Goal: Information Seeking & Learning: Compare options

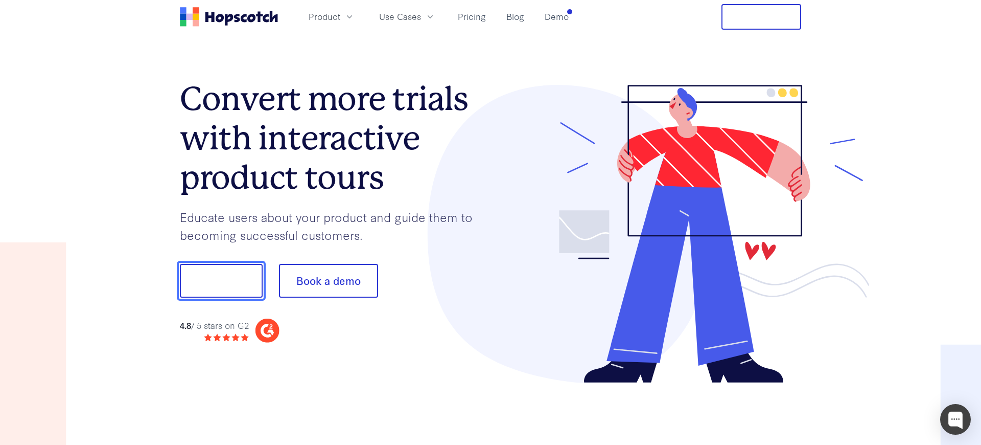
click at [233, 279] on button "Show me!" at bounding box center [221, 281] width 83 height 34
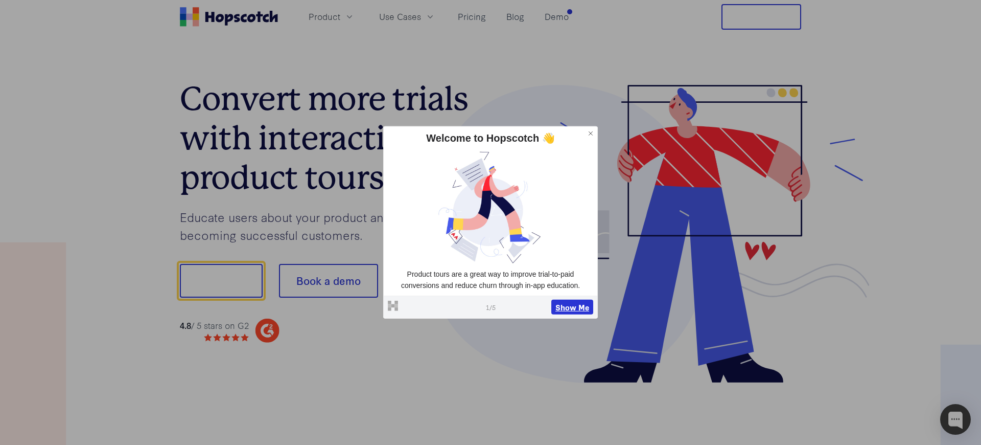
click at [574, 309] on button "Show Me" at bounding box center [573, 306] width 42 height 15
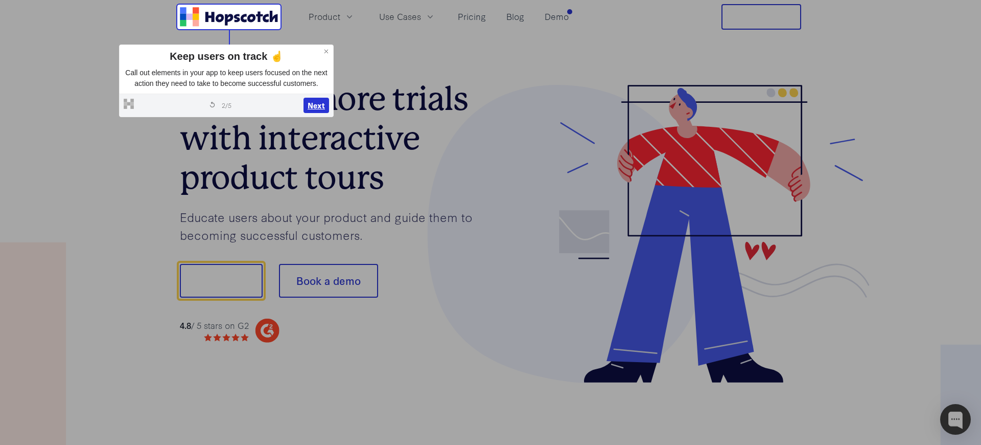
click at [313, 113] on button "Next" at bounding box center [317, 105] width 26 height 15
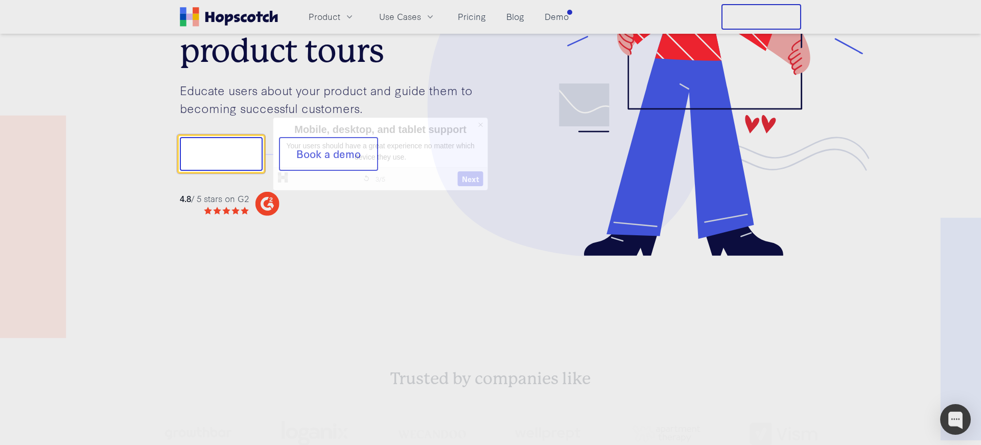
scroll to position [127, 0]
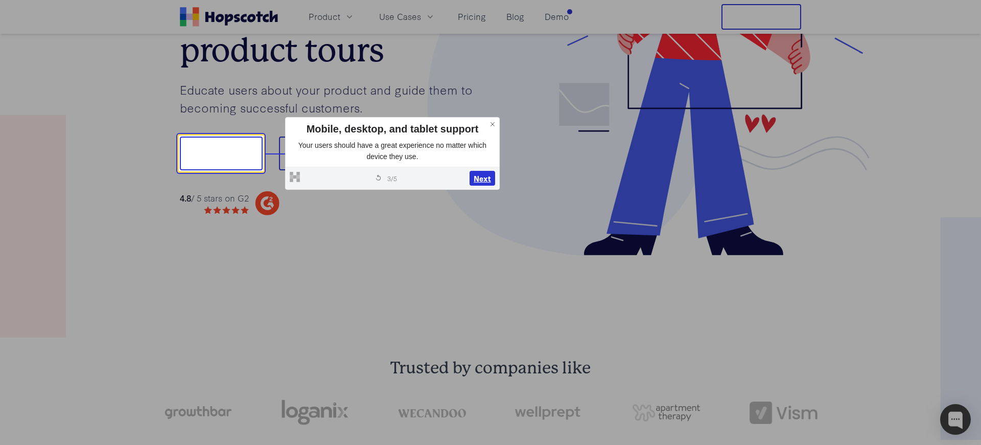
click at [483, 179] on button "Next" at bounding box center [483, 178] width 26 height 15
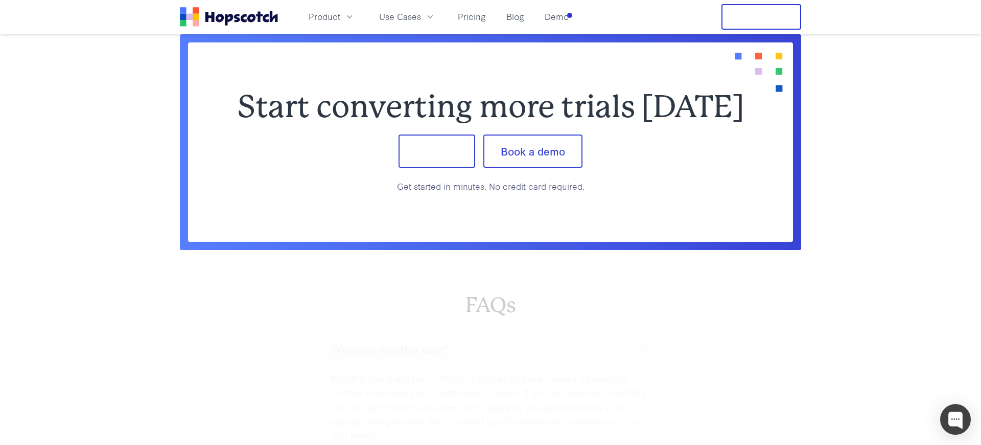
scroll to position [4229, 0]
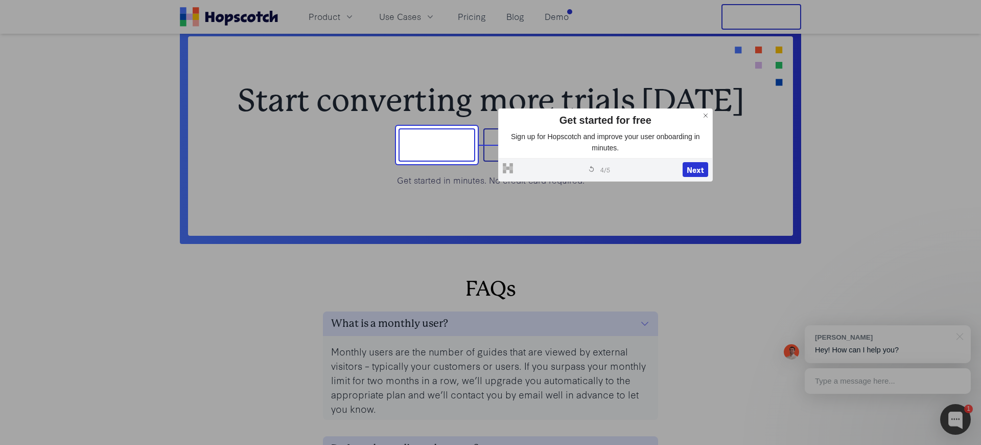
click at [700, 113] on button at bounding box center [705, 115] width 13 height 13
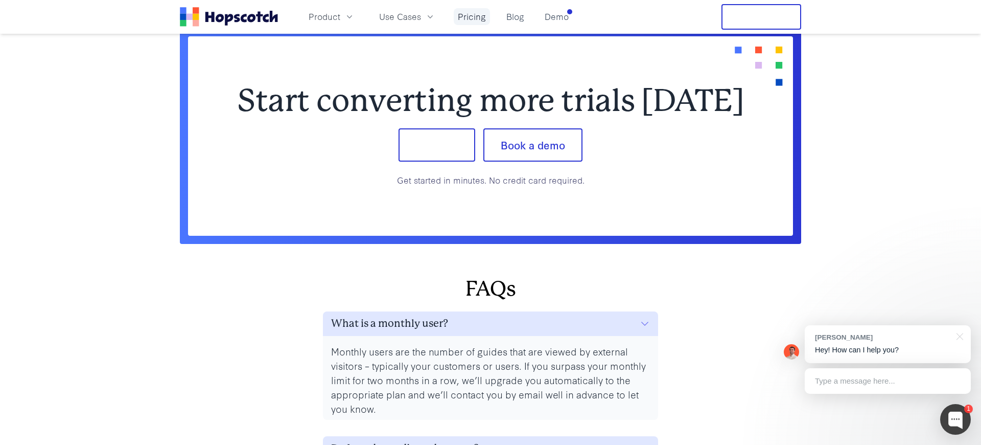
click at [470, 16] on link "Pricing" at bounding box center [472, 16] width 36 height 17
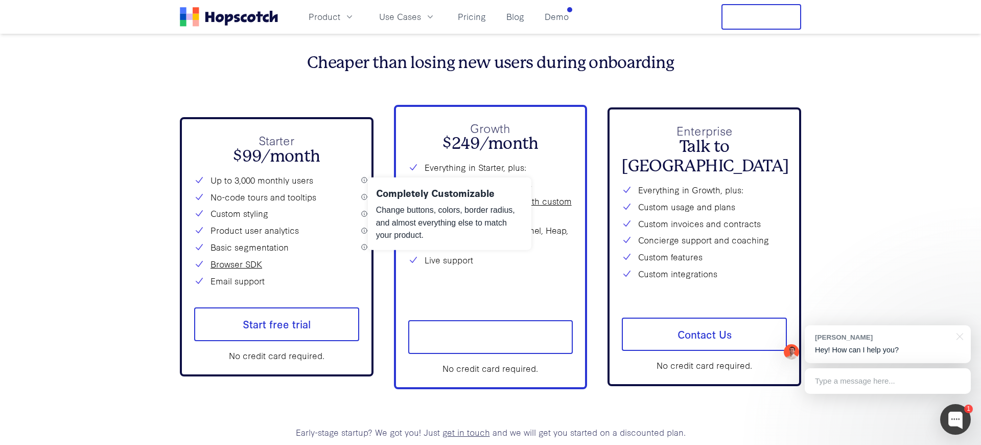
scroll to position [3717, 0]
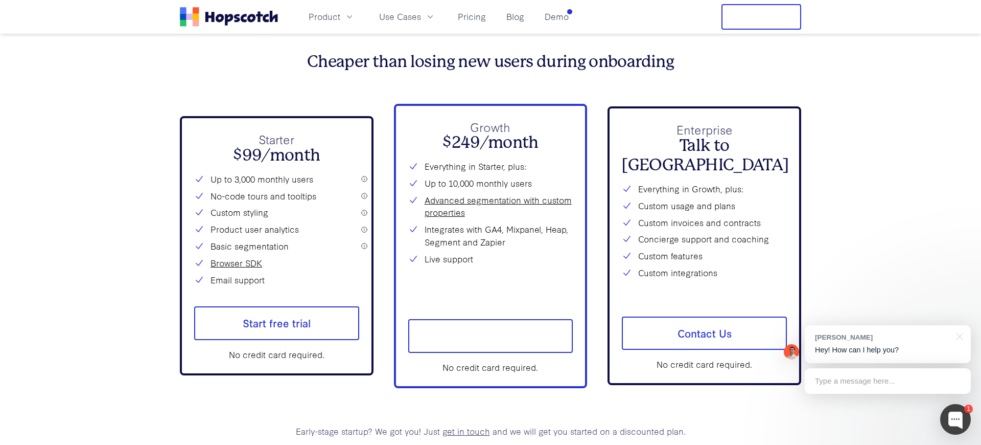
click at [228, 27] on div "Product Use Cases Pricing Blog Demo" at bounding box center [376, 17] width 393 height 26
click at [226, 20] on icon "Home" at bounding box center [229, 20] width 8 height 12
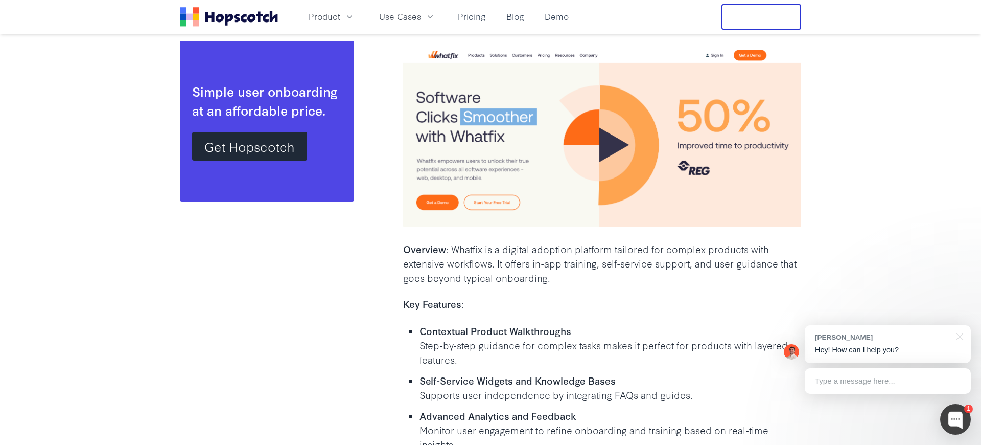
scroll to position [3783, 0]
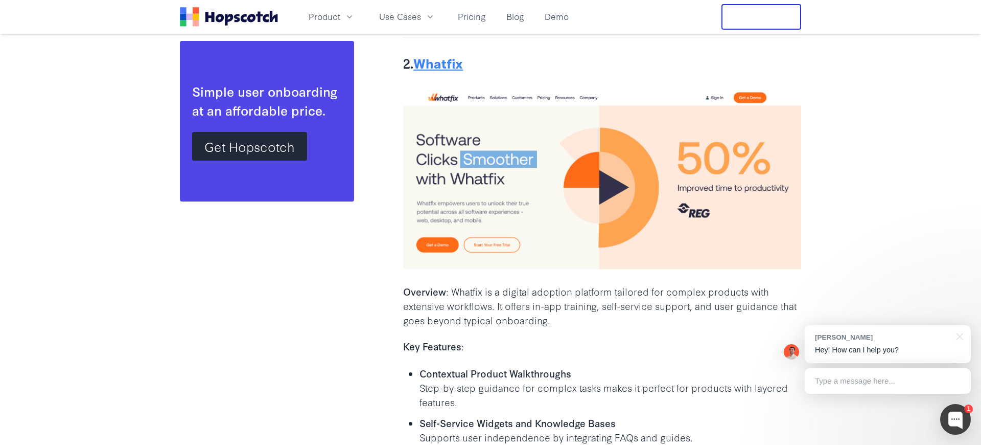
click at [452, 54] on b "Whatfix" at bounding box center [439, 63] width 50 height 18
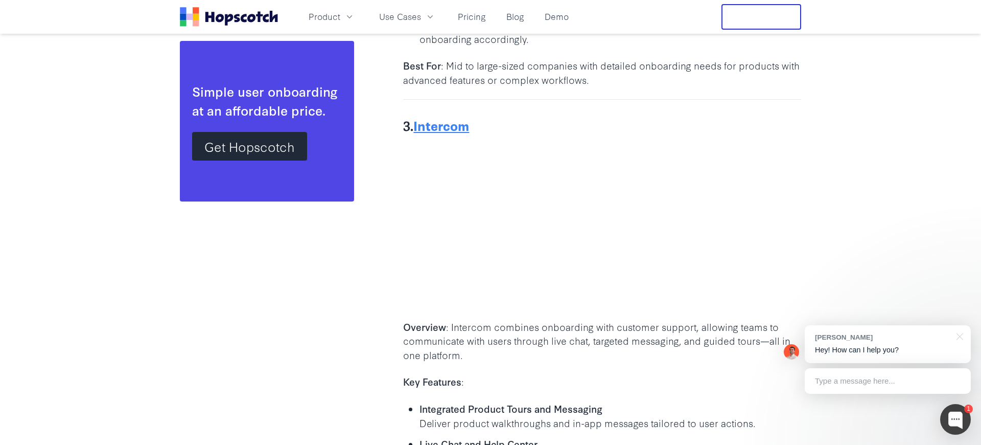
scroll to position [4340, 0]
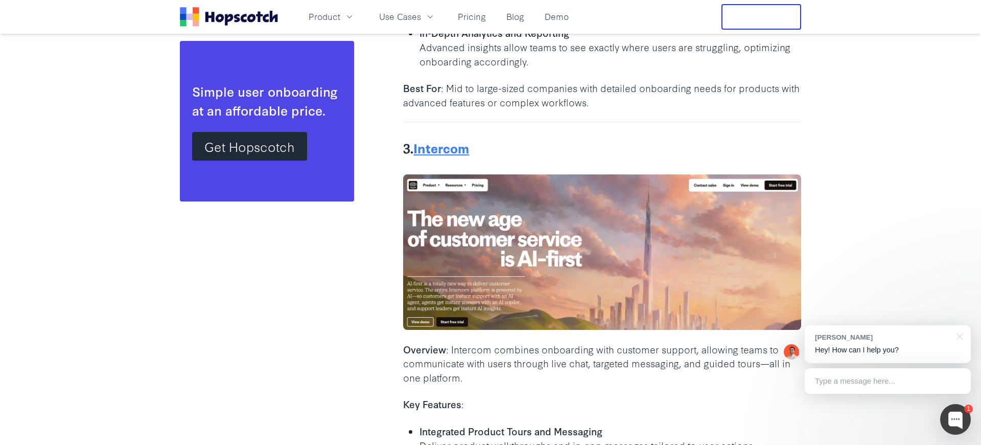
click at [446, 139] on b "Intercom" at bounding box center [442, 148] width 56 height 18
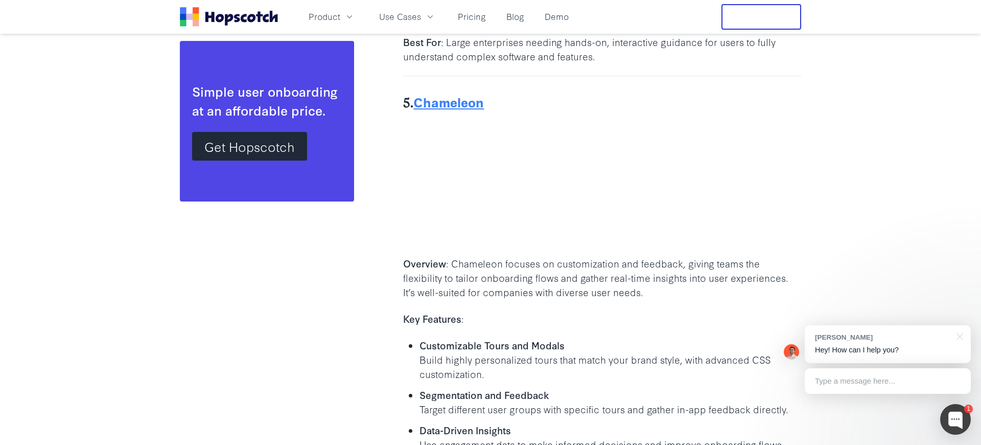
scroll to position [5569, 0]
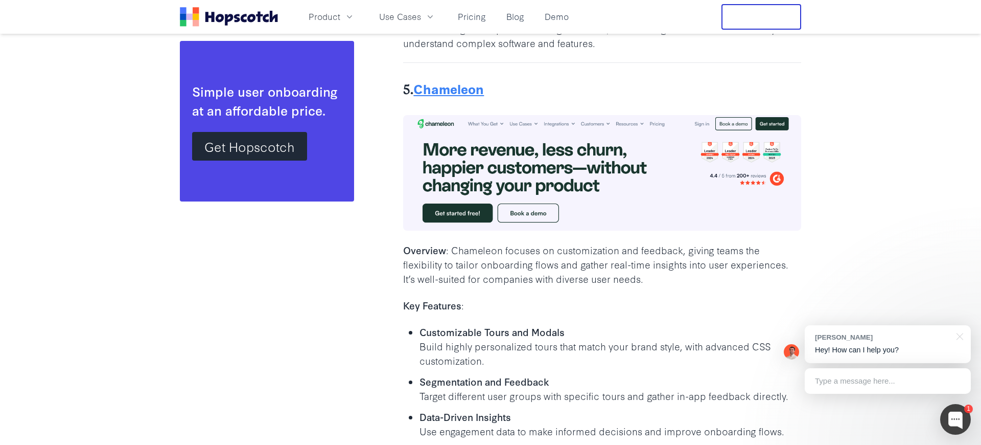
click at [450, 79] on b "Chameleon" at bounding box center [449, 88] width 71 height 18
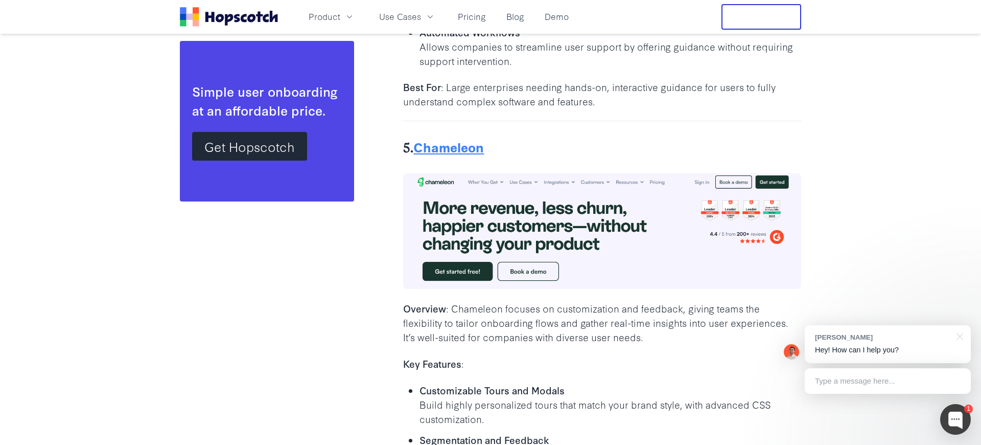
scroll to position [5494, 0]
